Goal: Task Accomplishment & Management: Use online tool/utility

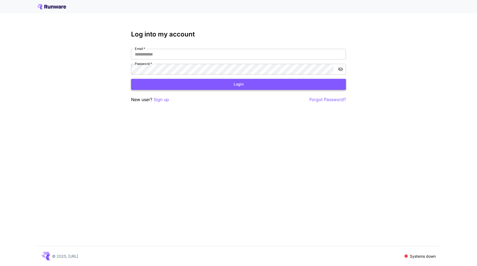
type input "**********"
click at [153, 87] on button "Login" at bounding box center [238, 84] width 215 height 11
